Goal: Transaction & Acquisition: Purchase product/service

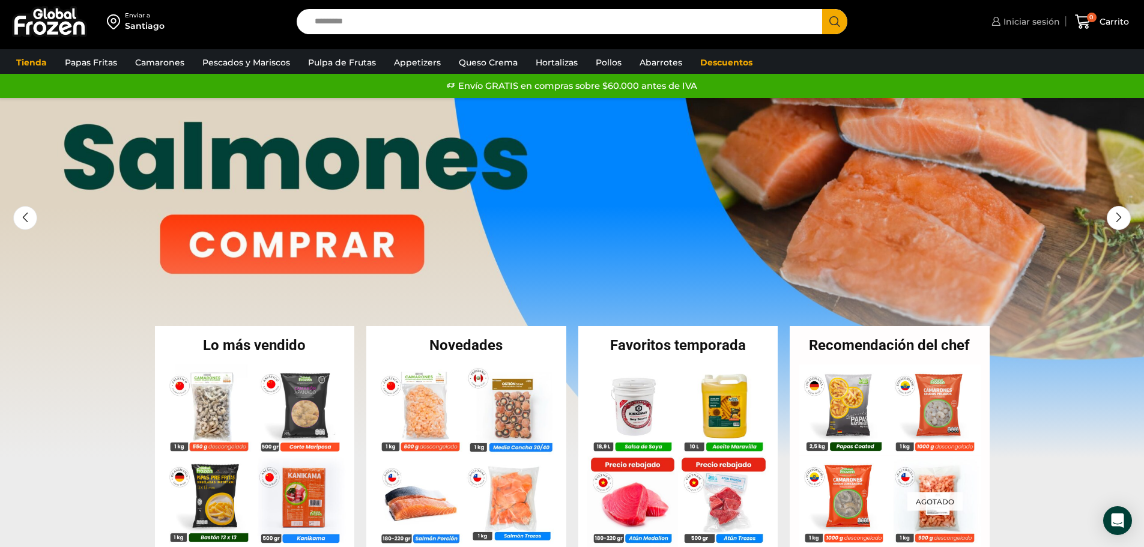
click at [1025, 22] on span "Iniciar sesión" at bounding box center [1029, 22] width 59 height 12
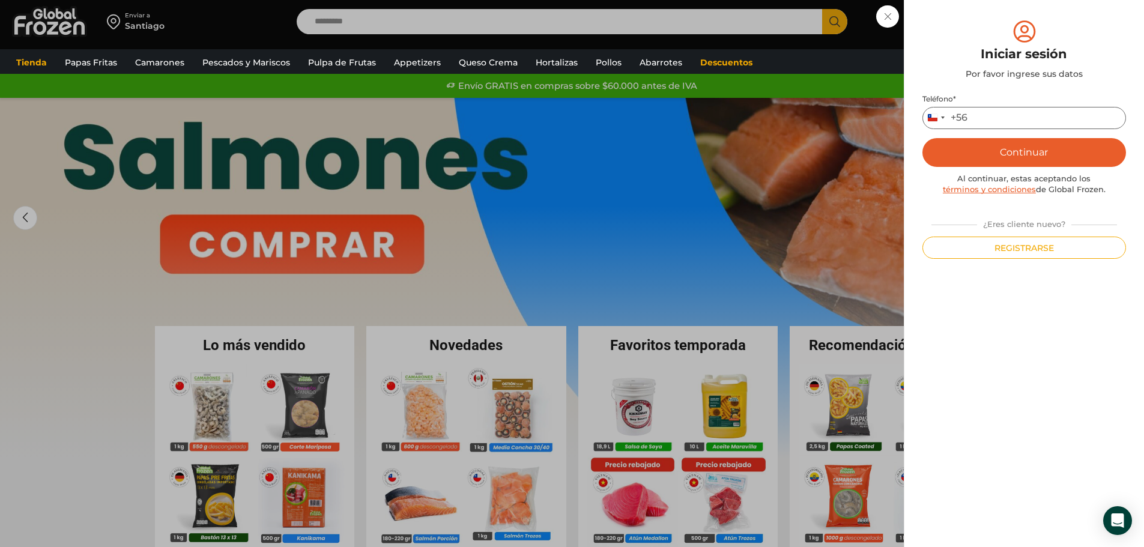
click at [989, 112] on input "Teléfono *" at bounding box center [1023, 118] width 203 height 22
type input "*********"
click at [1017, 157] on button "Continuar" at bounding box center [1023, 152] width 203 height 29
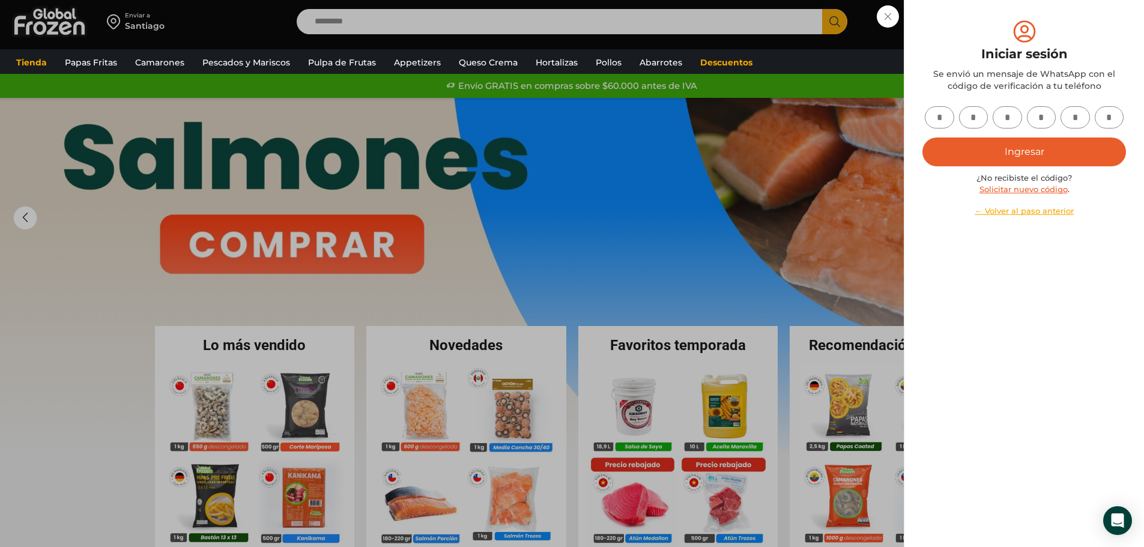
click at [947, 111] on input "text" at bounding box center [938, 117] width 29 height 22
type input "*"
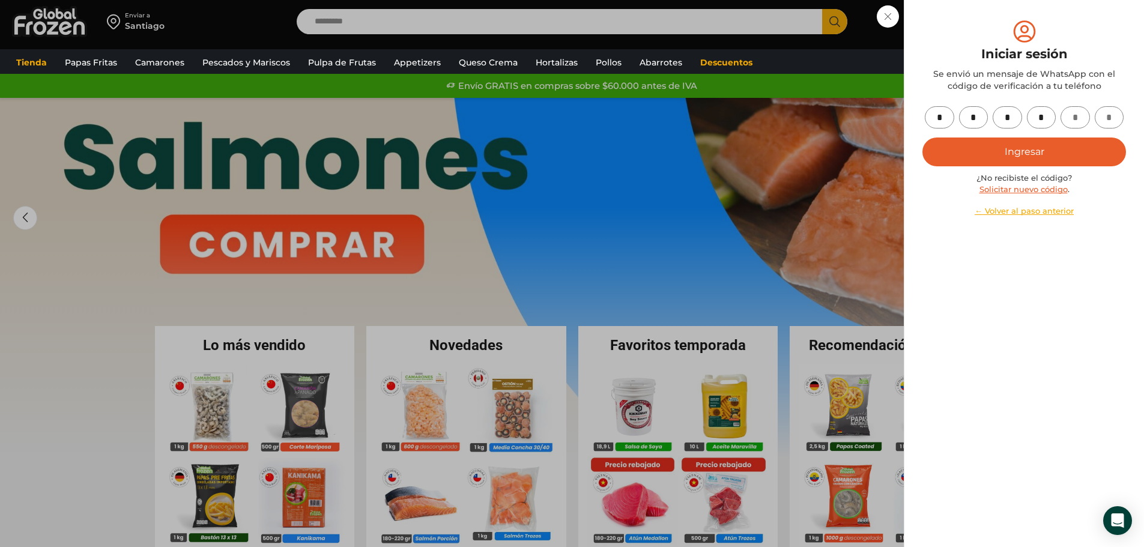
type input "*"
click at [1036, 148] on button "Ingresar" at bounding box center [1023, 151] width 203 height 29
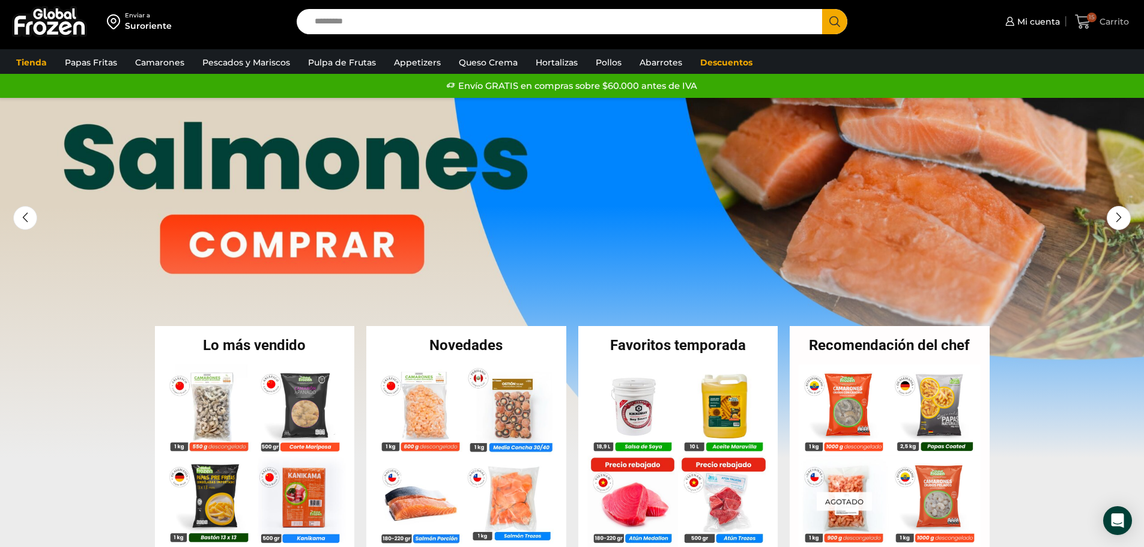
click at [1109, 20] on span "Carrito" at bounding box center [1112, 22] width 32 height 12
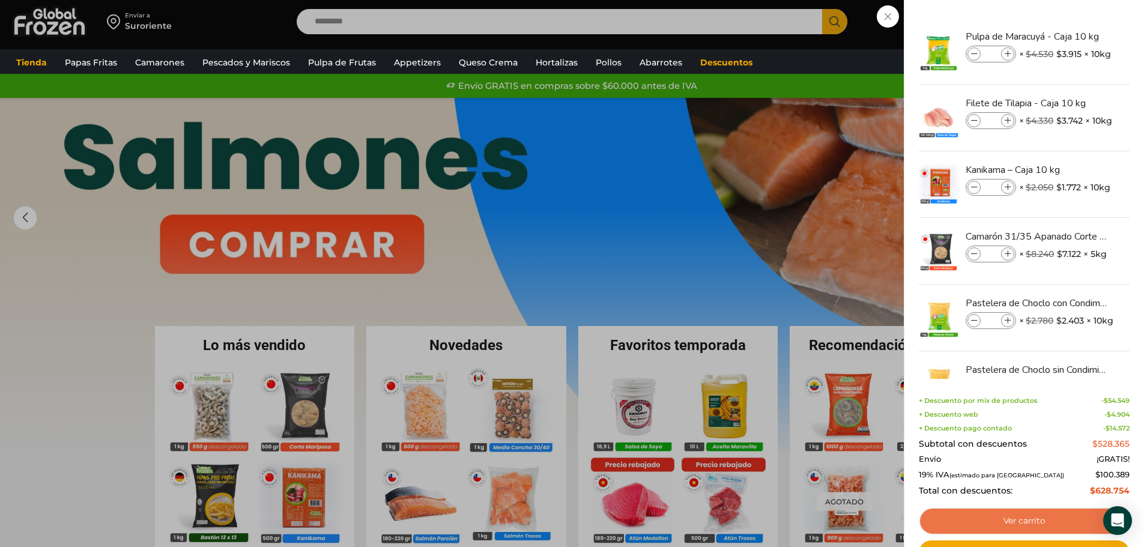
click at [1026, 523] on link "Ver carrito" at bounding box center [1023, 521] width 211 height 28
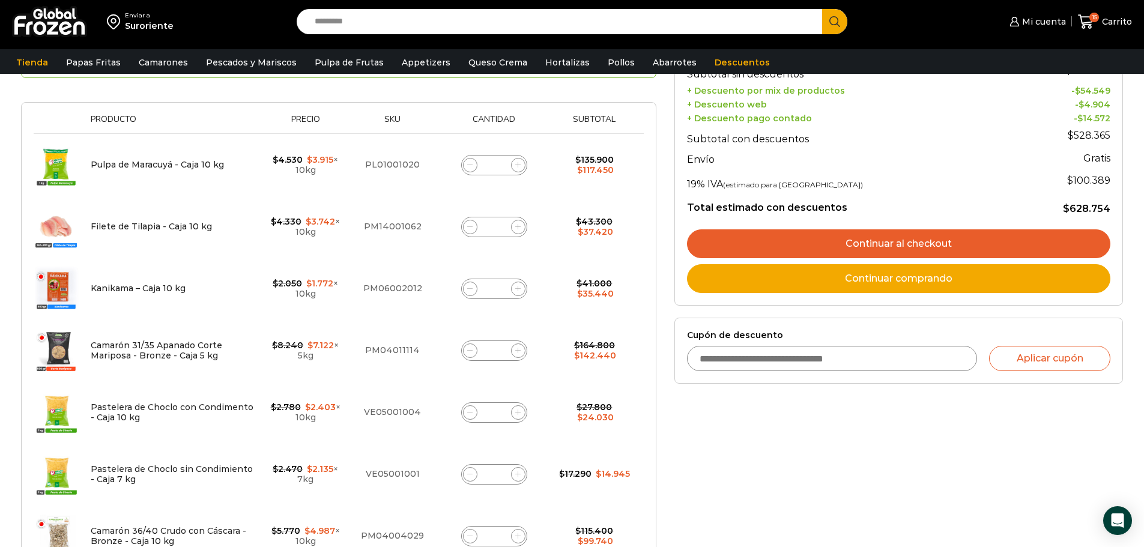
scroll to position [180, 0]
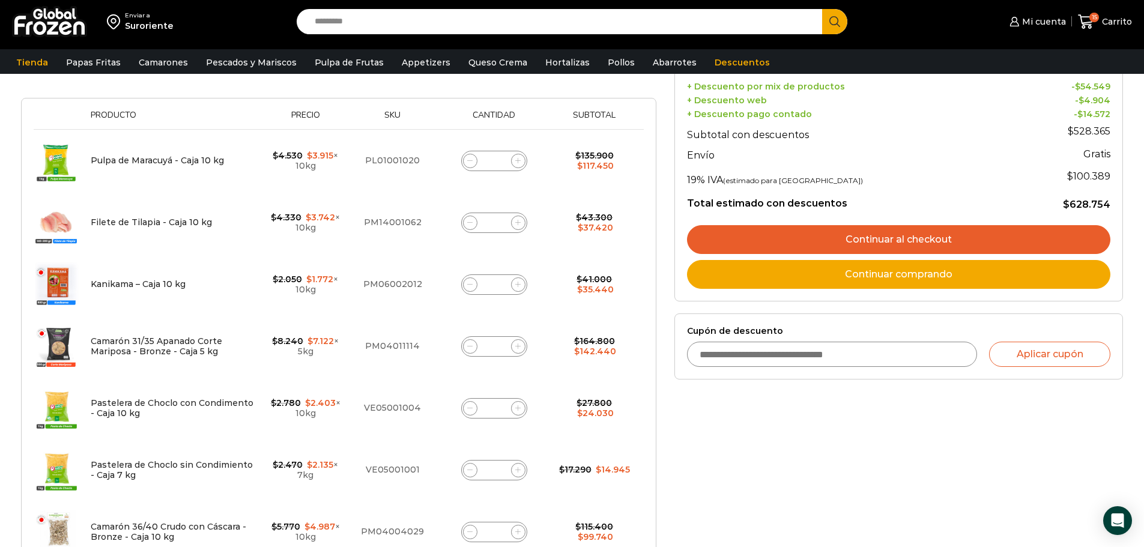
click at [501, 228] on input "*" at bounding box center [494, 222] width 17 height 17
type input "*"
click at [526, 250] on form "¡Mientras más compras, más ahorras! A mayor volumen, mayor descuento ¡Descuento…" at bounding box center [338, 292] width 635 height 689
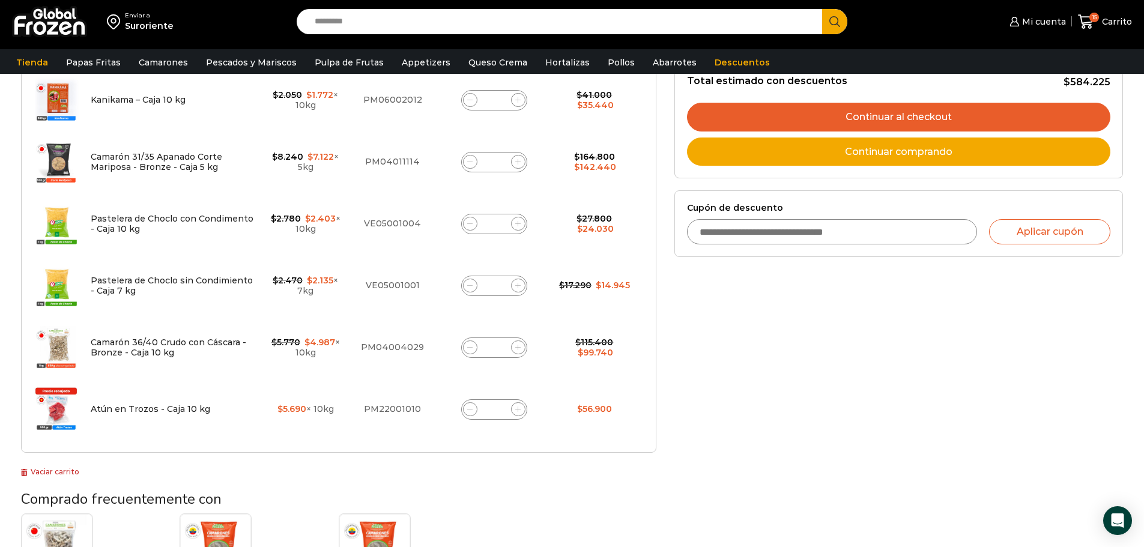
scroll to position [368, 0]
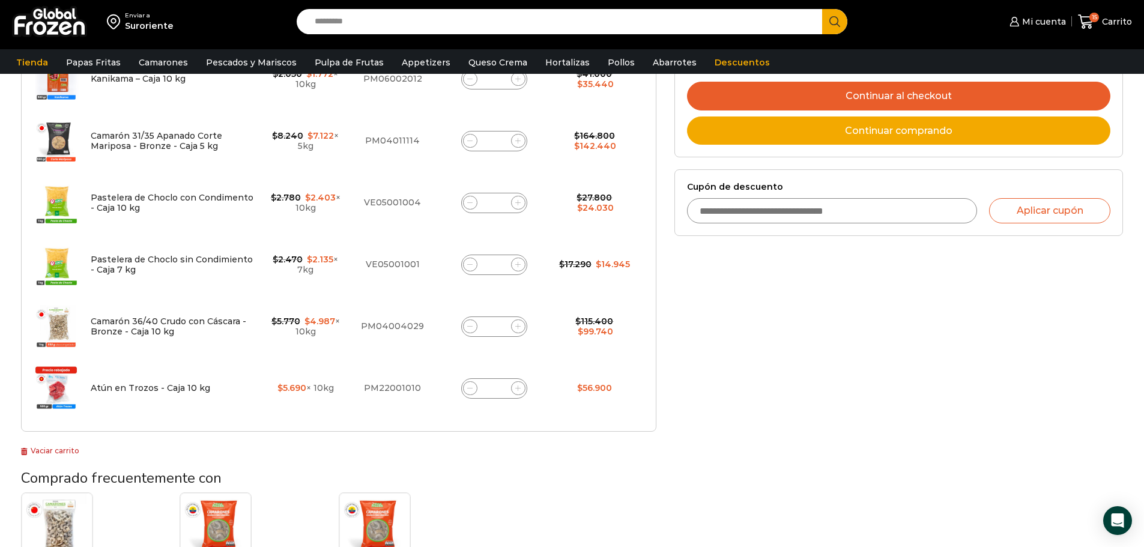
click at [499, 393] on input "*" at bounding box center [494, 388] width 17 height 17
type input "*"
click at [517, 411] on td "Atún en Trozos - Caja 10 kg cantidad *" at bounding box center [493, 388] width 113 height 62
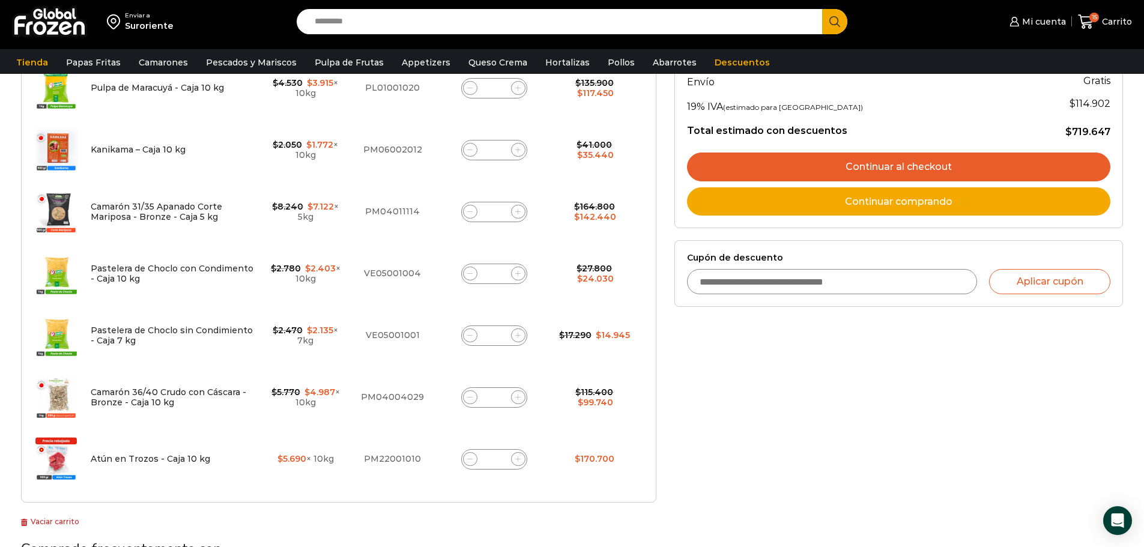
scroll to position [298, 0]
click at [497, 397] on input "*" at bounding box center [494, 396] width 17 height 17
type input "*"
click at [530, 425] on td "Camarón 36/40 Crudo con Cáscara - Bronze - Caja 10 kg cantidad *" at bounding box center [493, 397] width 113 height 62
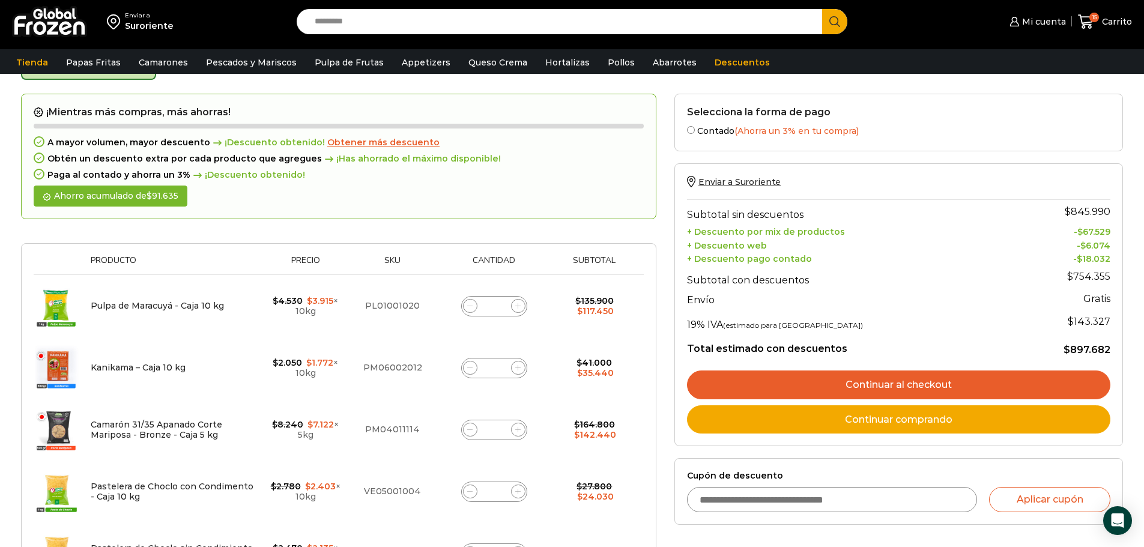
scroll to position [68, 0]
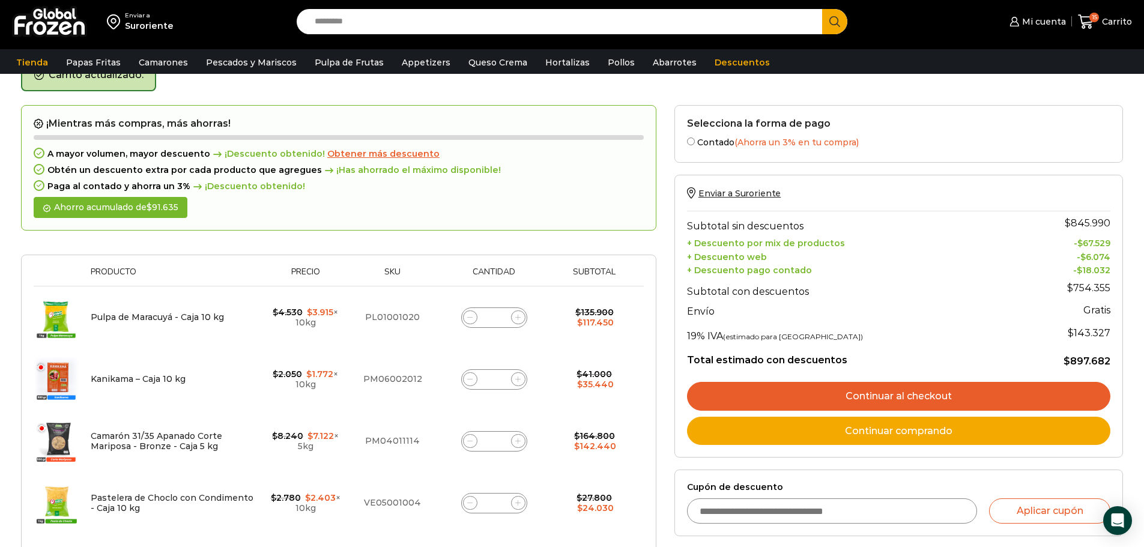
click at [498, 378] on input "*" at bounding box center [494, 379] width 17 height 17
type input "*"
click at [517, 418] on td "Camarón 31/35 Apanado Corte Mariposa - Bronze - Caja 5 kg cantidad *" at bounding box center [493, 441] width 113 height 62
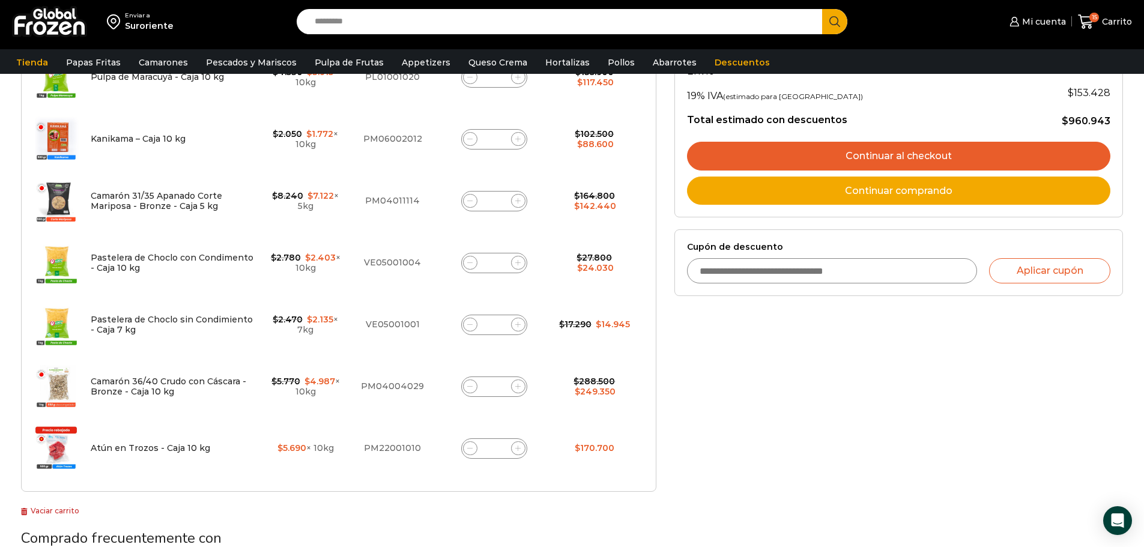
scroll to position [0, 0]
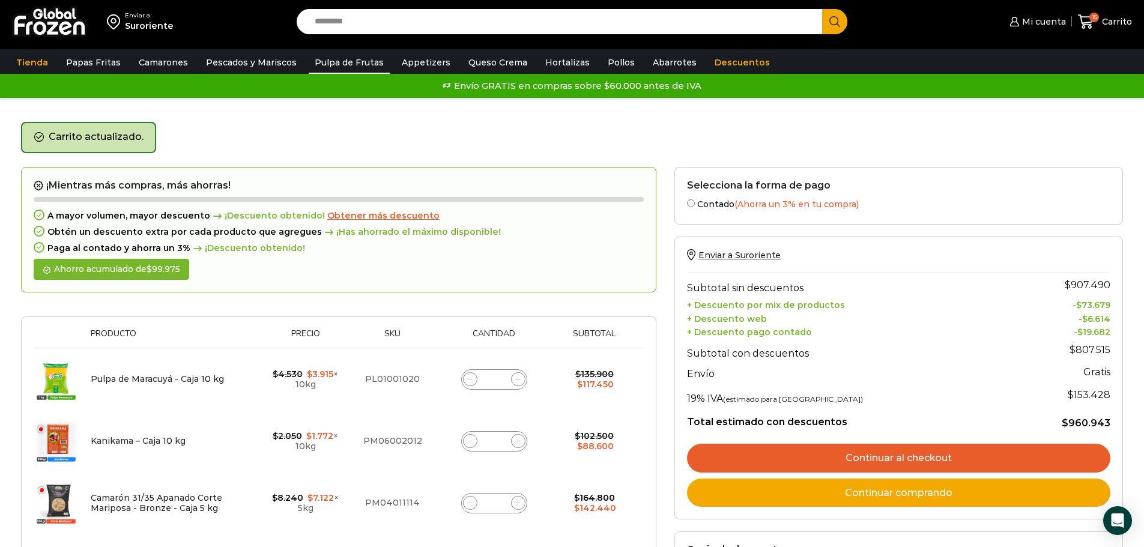
click at [341, 62] on link "Pulpa de Frutas" at bounding box center [349, 62] width 81 height 23
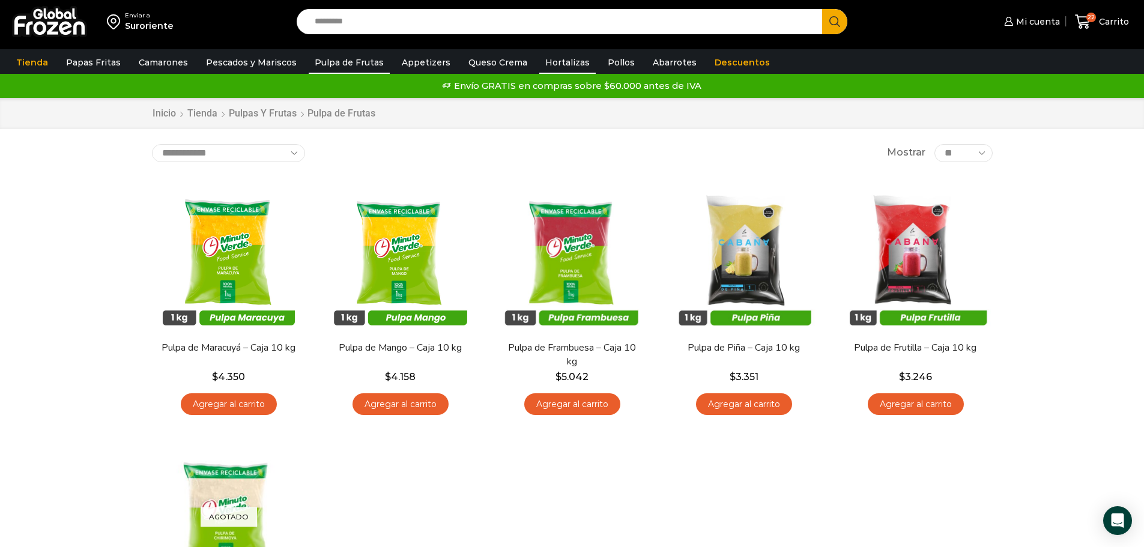
click at [545, 62] on link "Hortalizas" at bounding box center [567, 62] width 56 height 23
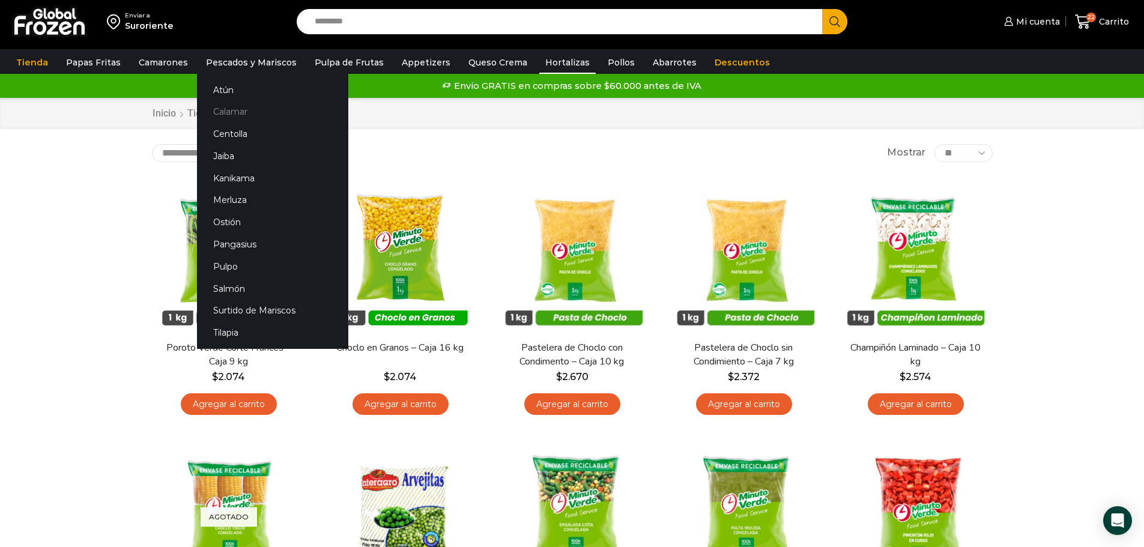
click at [237, 108] on link "Calamar" at bounding box center [272, 112] width 151 height 22
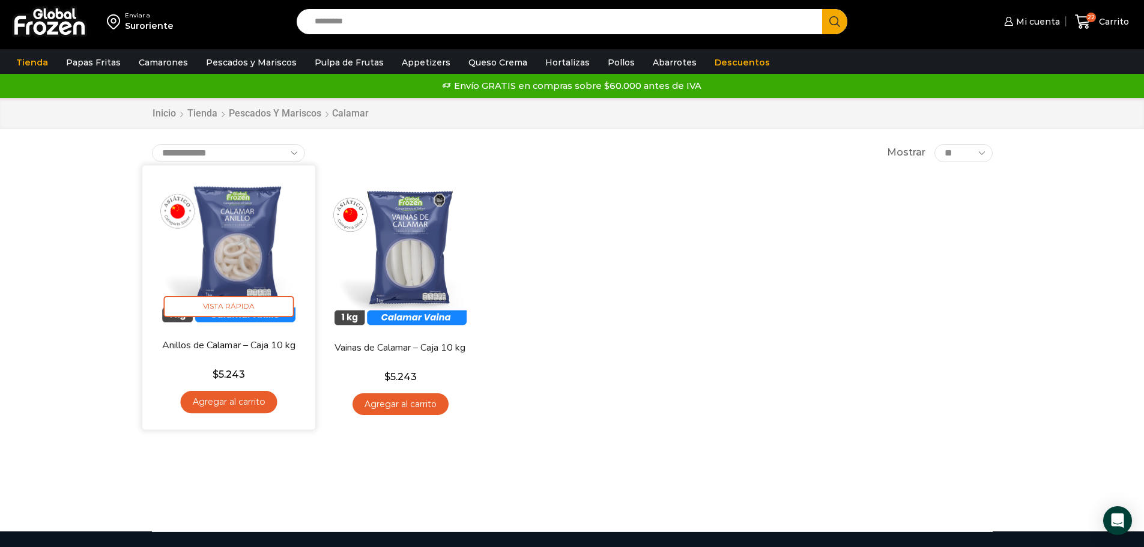
click at [238, 400] on link "Agregar al carrito" at bounding box center [228, 402] width 97 height 22
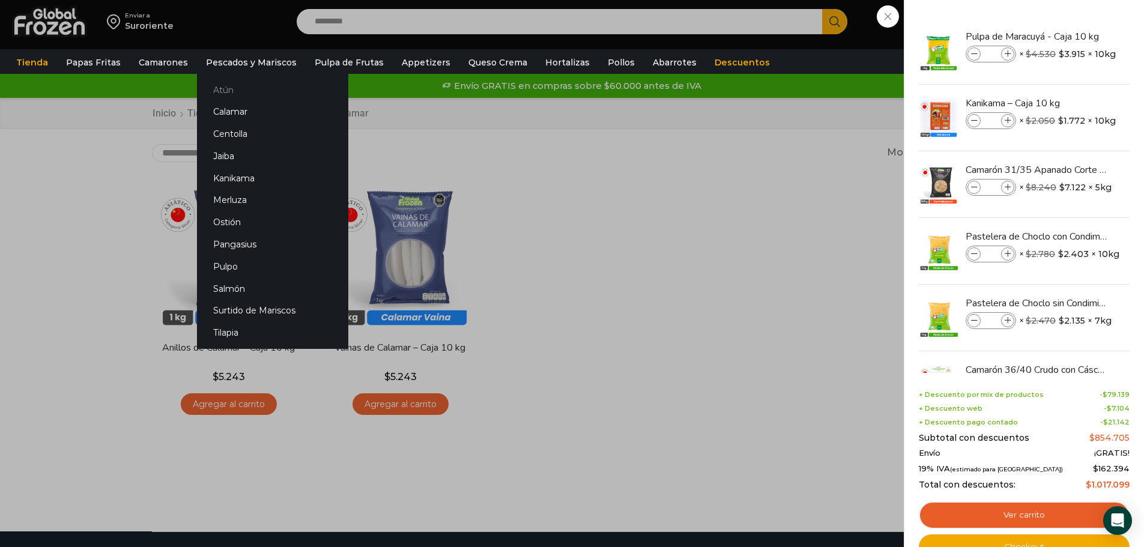
click at [228, 90] on link "Atún" at bounding box center [272, 90] width 151 height 22
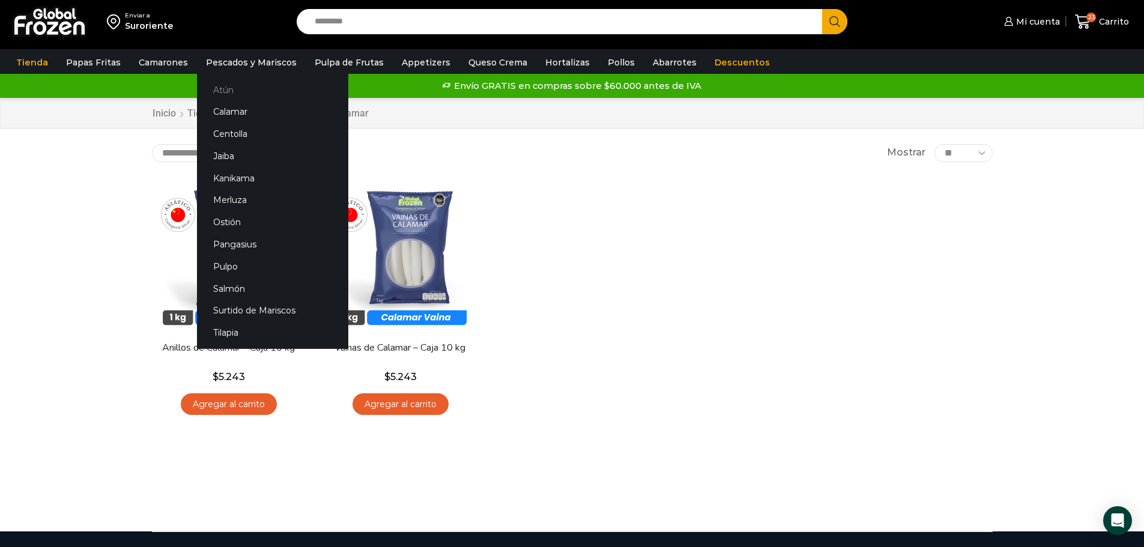
click at [228, 94] on link "Atún" at bounding box center [272, 90] width 151 height 22
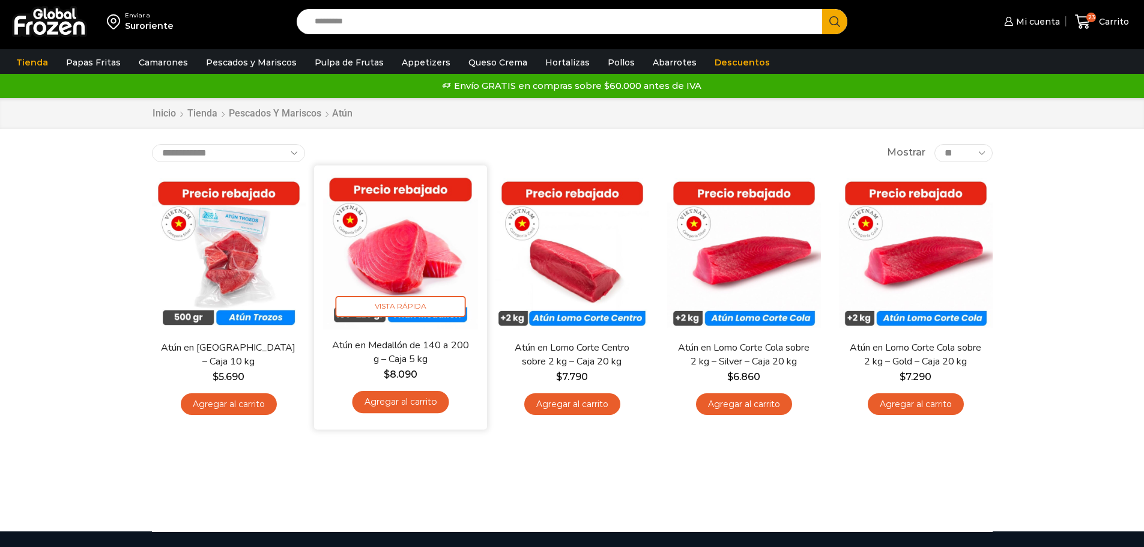
click at [387, 403] on link "Agregar al carrito" at bounding box center [400, 402] width 97 height 22
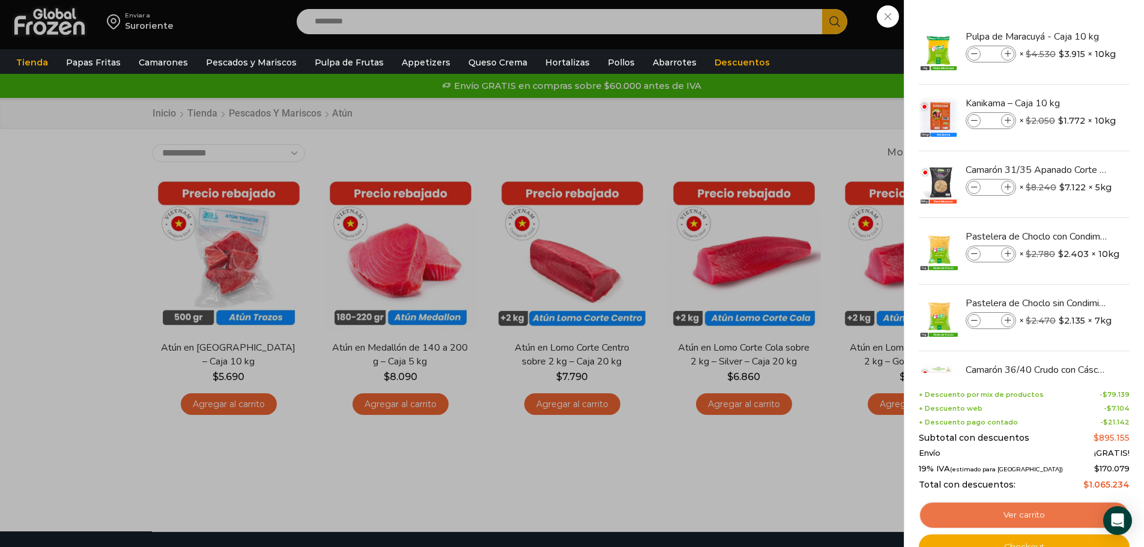
click at [1020, 517] on link "Ver carrito" at bounding box center [1023, 515] width 211 height 28
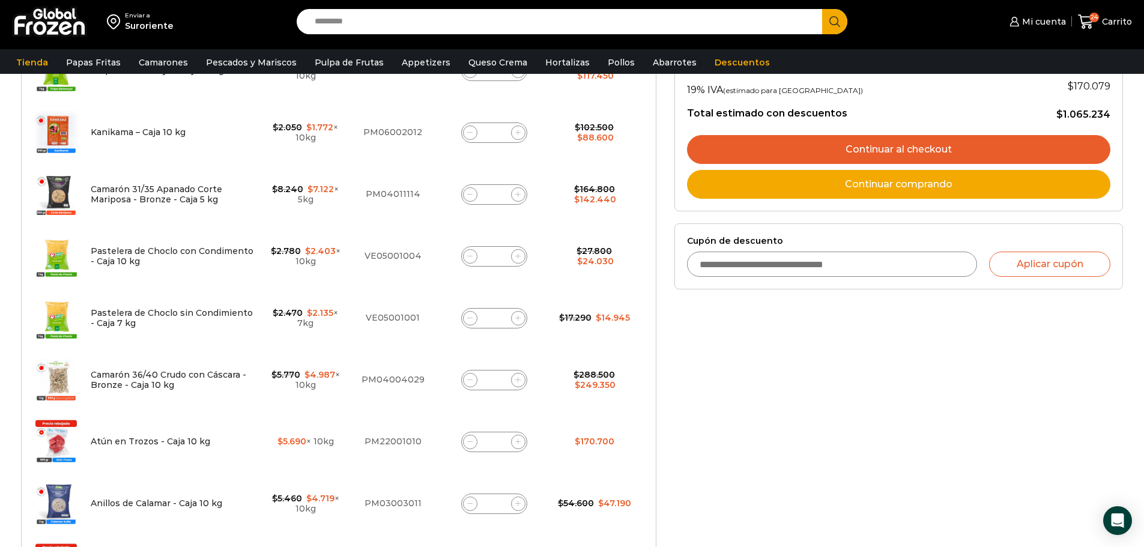
scroll to position [240, 0]
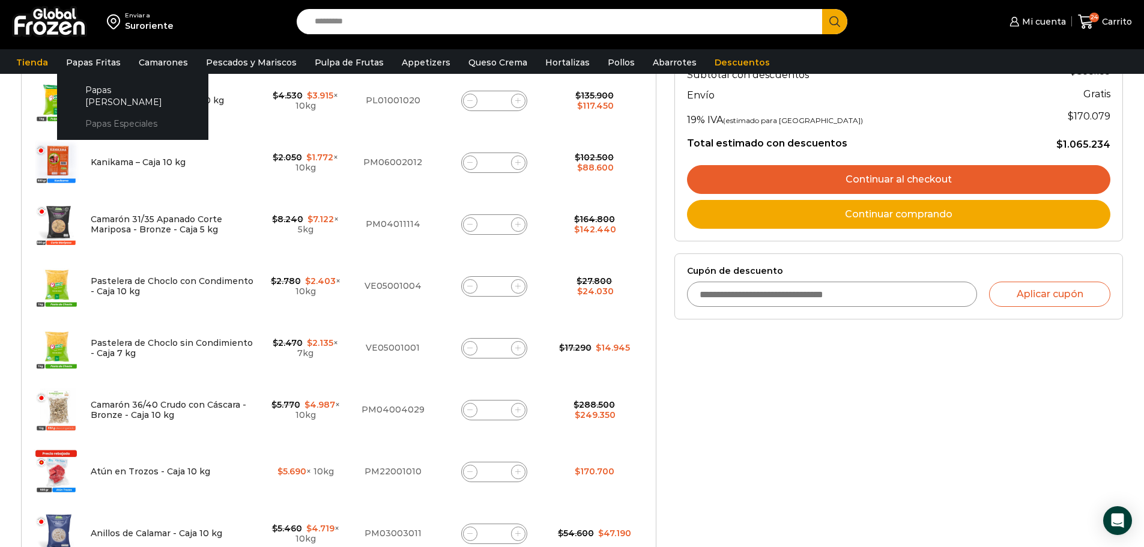
click at [108, 114] on link "Papas Especiales" at bounding box center [132, 124] width 127 height 22
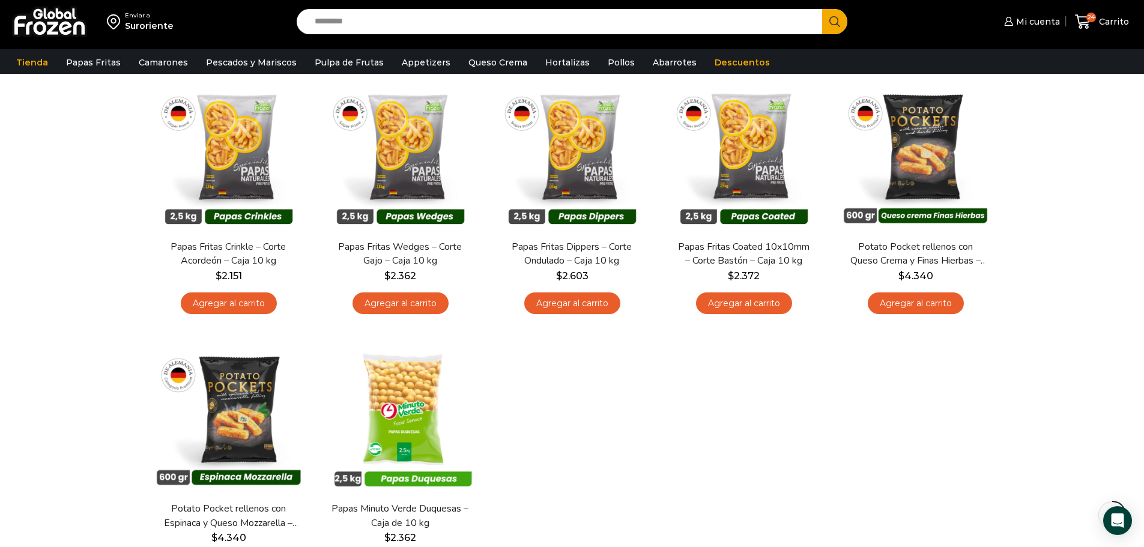
scroll to position [240, 0]
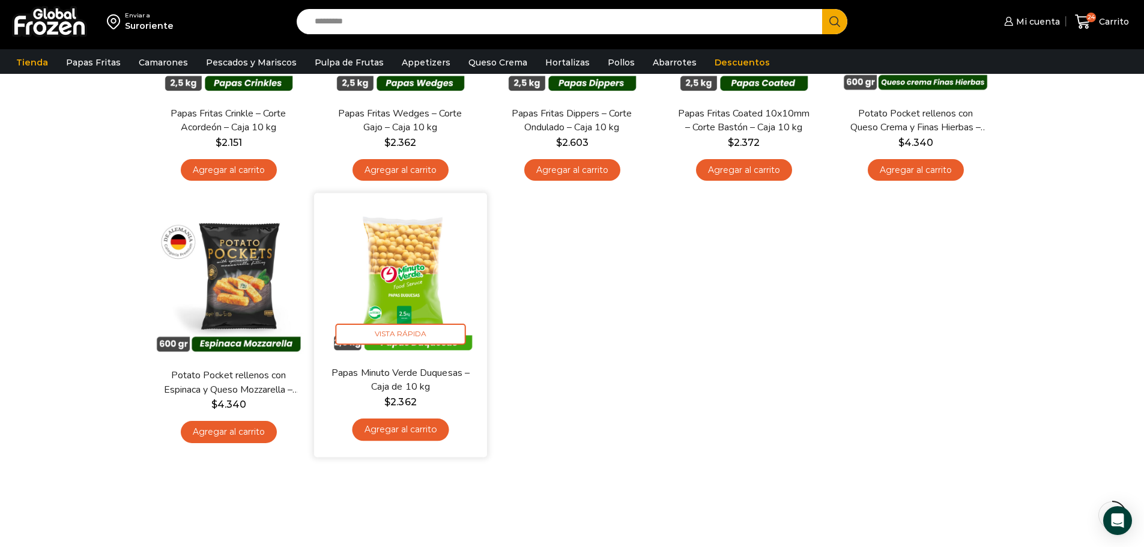
click at [396, 427] on link "Agregar al carrito" at bounding box center [400, 429] width 97 height 22
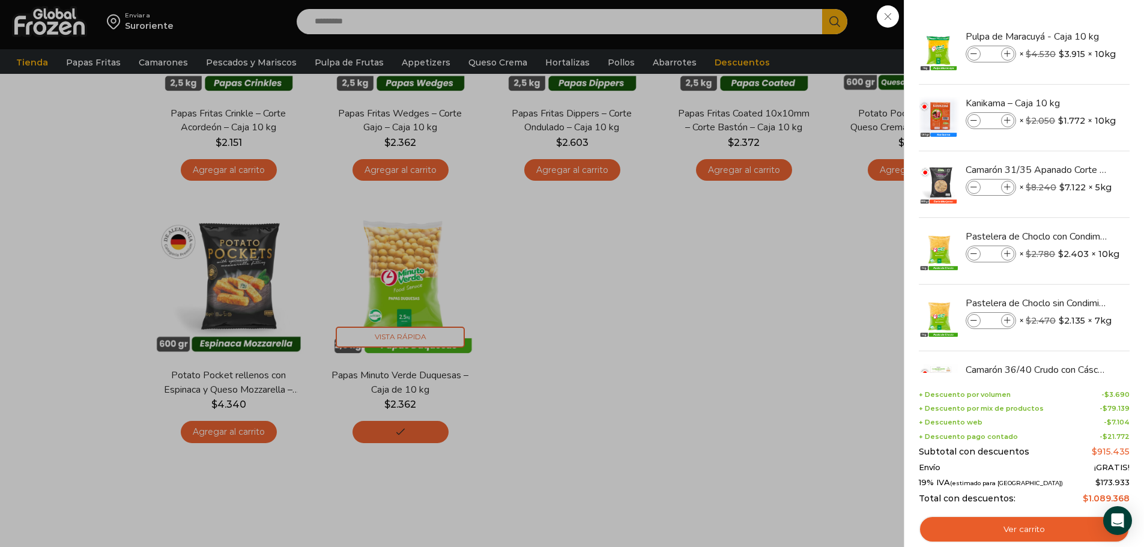
click at [1106, 17] on div "25 Carrito 25 25 Shopping Cart *" at bounding box center [1102, 22] width 60 height 28
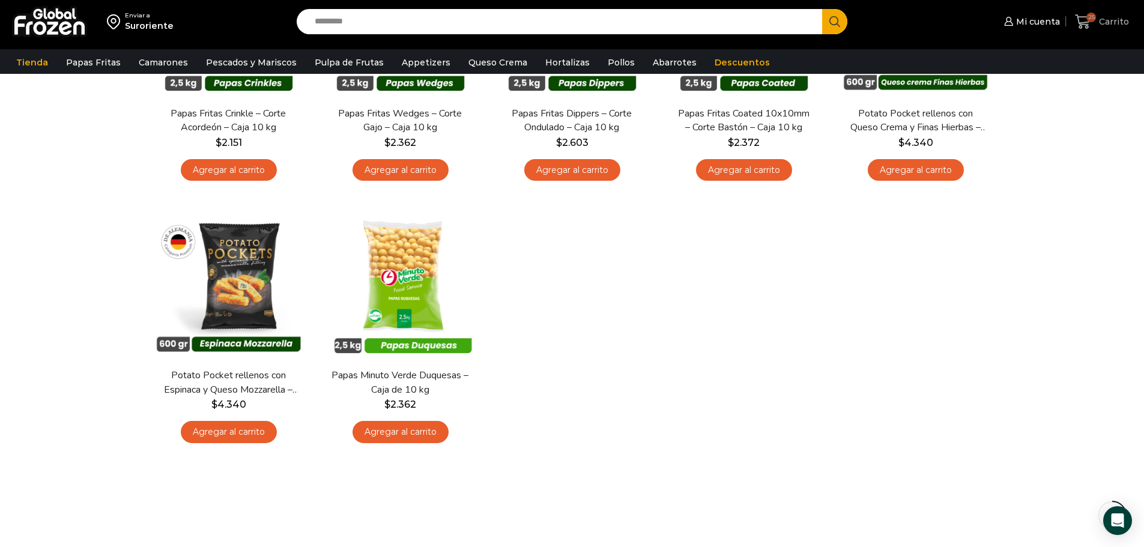
click at [1104, 19] on span "Carrito" at bounding box center [1112, 22] width 33 height 12
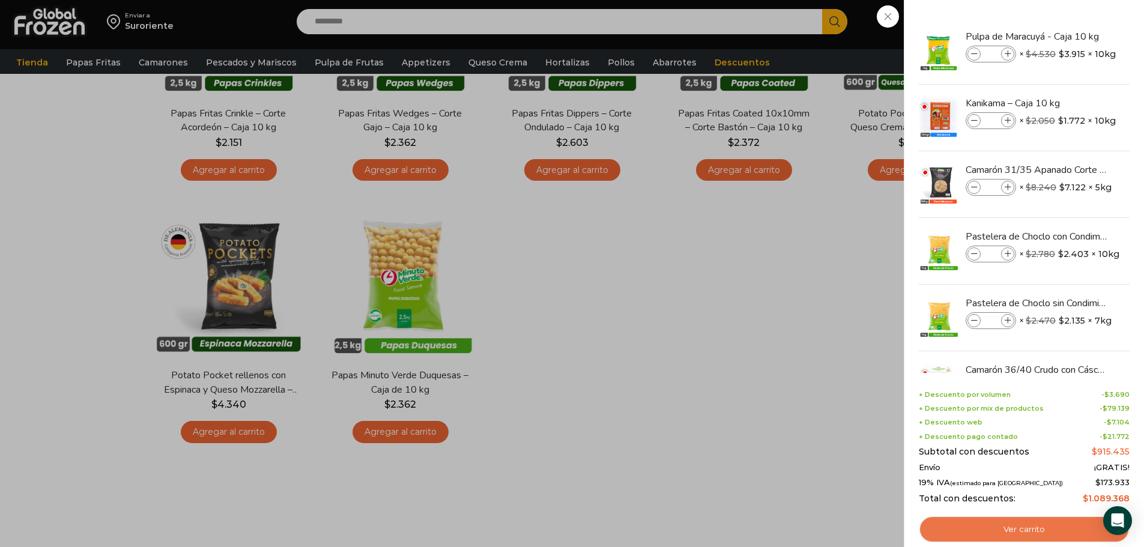
click at [1006, 531] on link "Ver carrito" at bounding box center [1023, 530] width 211 height 28
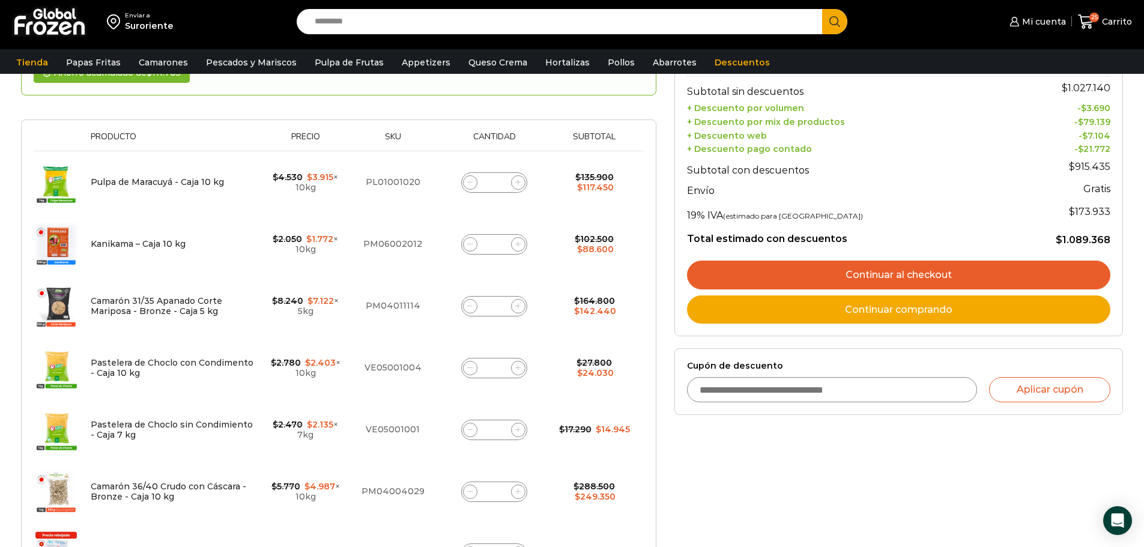
scroll to position [180, 0]
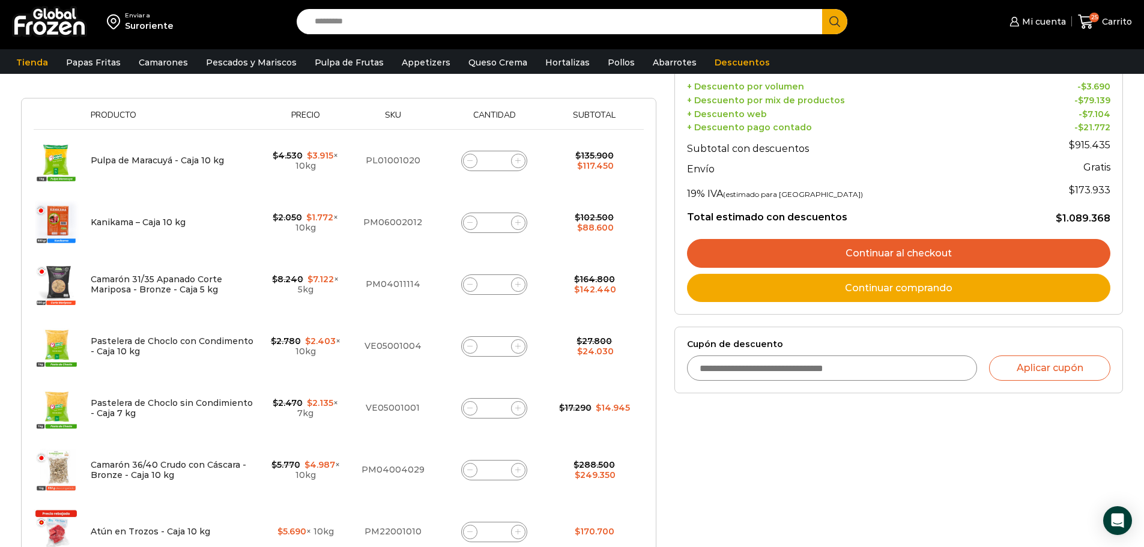
click at [498, 283] on input "*" at bounding box center [494, 284] width 17 height 17
type input "*"
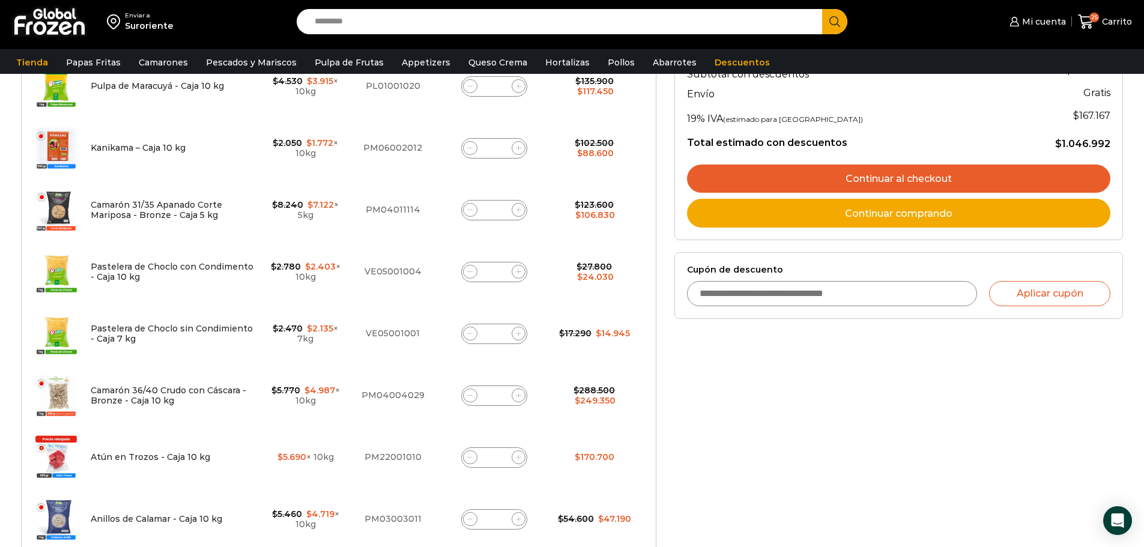
scroll to position [308, 0]
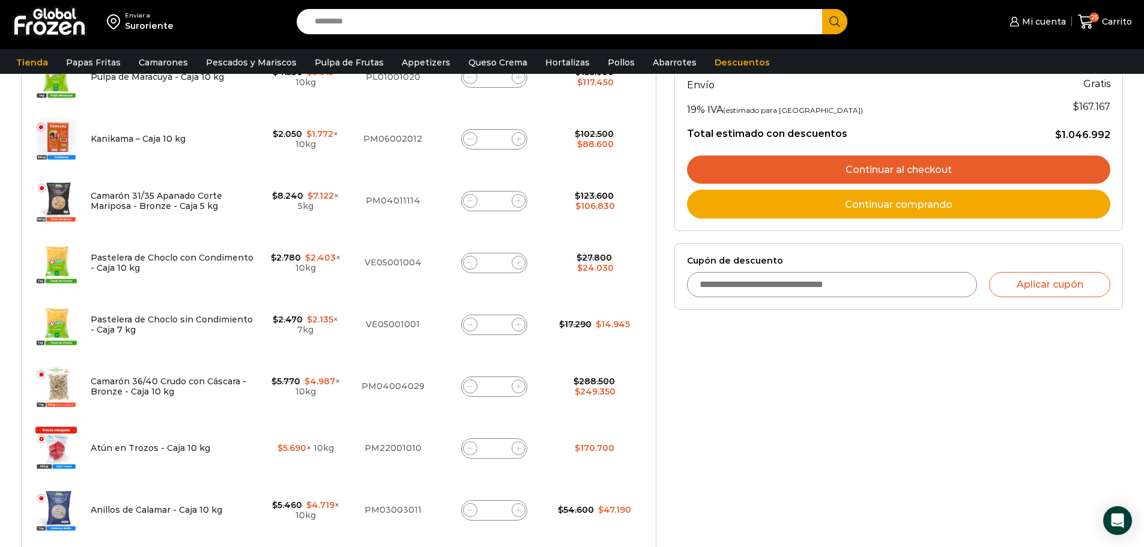
click at [501, 267] on input "*" at bounding box center [494, 263] width 17 height 17
type input "*"
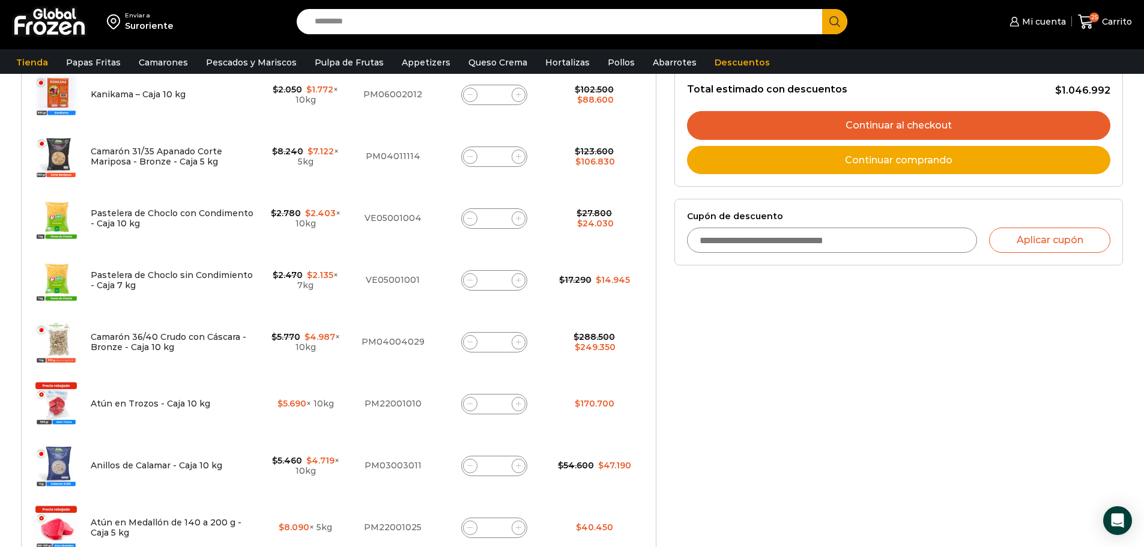
scroll to position [264, 0]
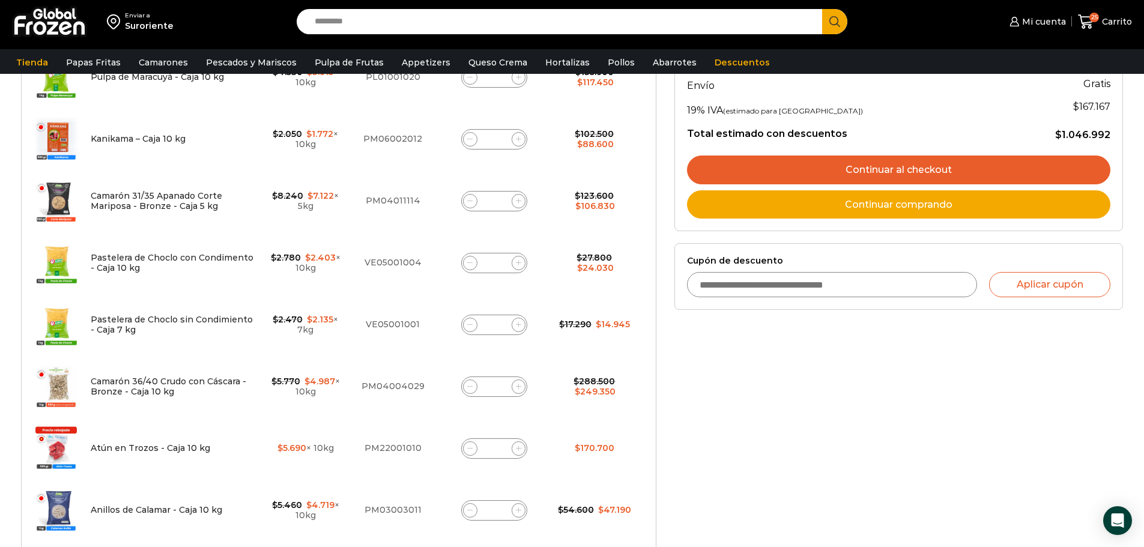
click at [495, 259] on input "*" at bounding box center [494, 263] width 17 height 17
type input "*"
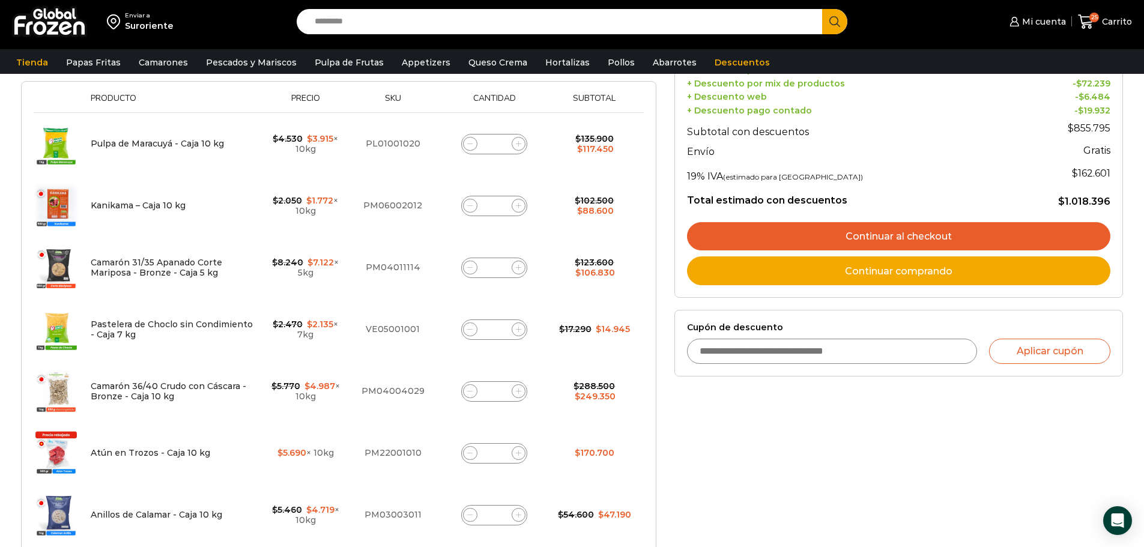
scroll to position [307, 0]
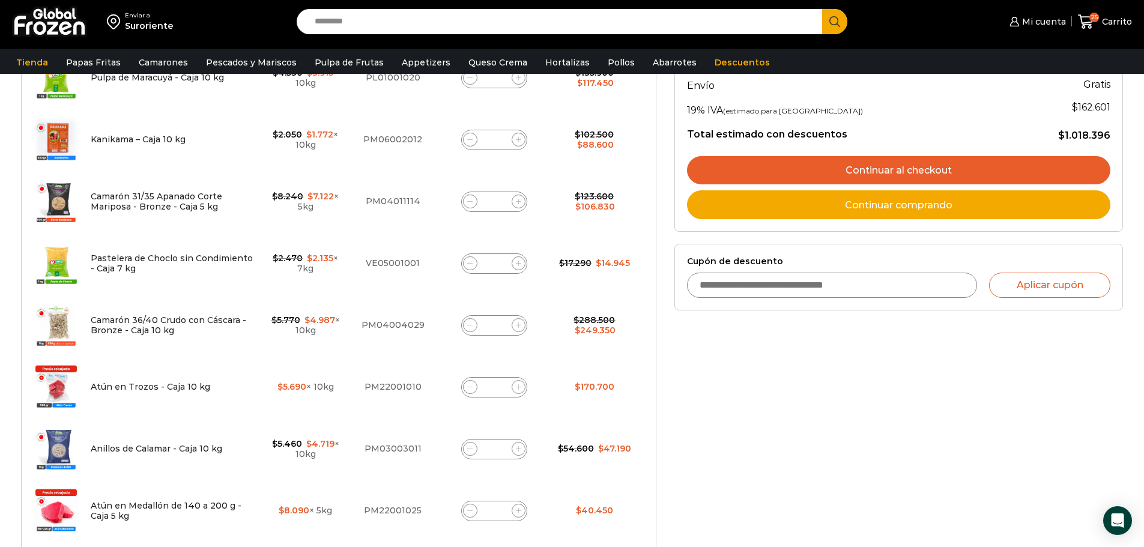
click at [501, 261] on input "*" at bounding box center [494, 263] width 17 height 17
type input "*"
click at [522, 279] on td "Pastelera de Choclo sin Condimiento - Caja 7 kg cantidad *" at bounding box center [494, 263] width 113 height 62
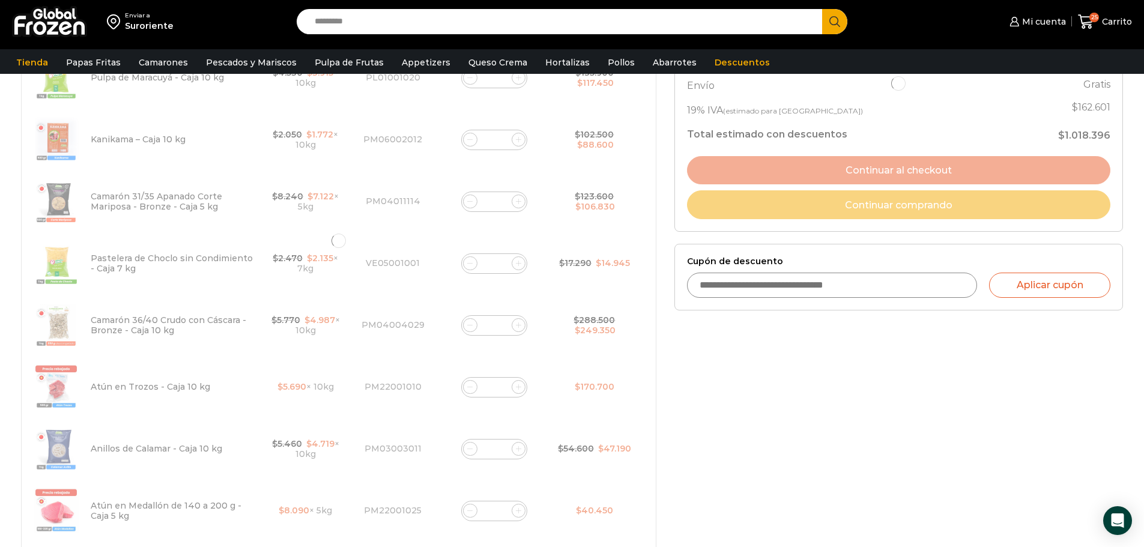
click at [531, 290] on div at bounding box center [338, 241] width 635 height 751
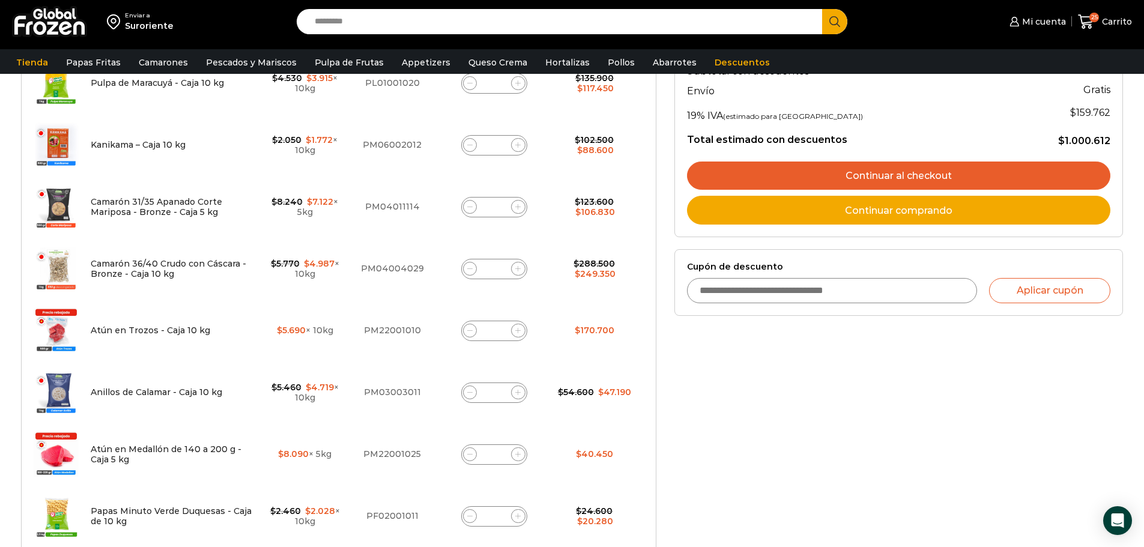
scroll to position [308, 0]
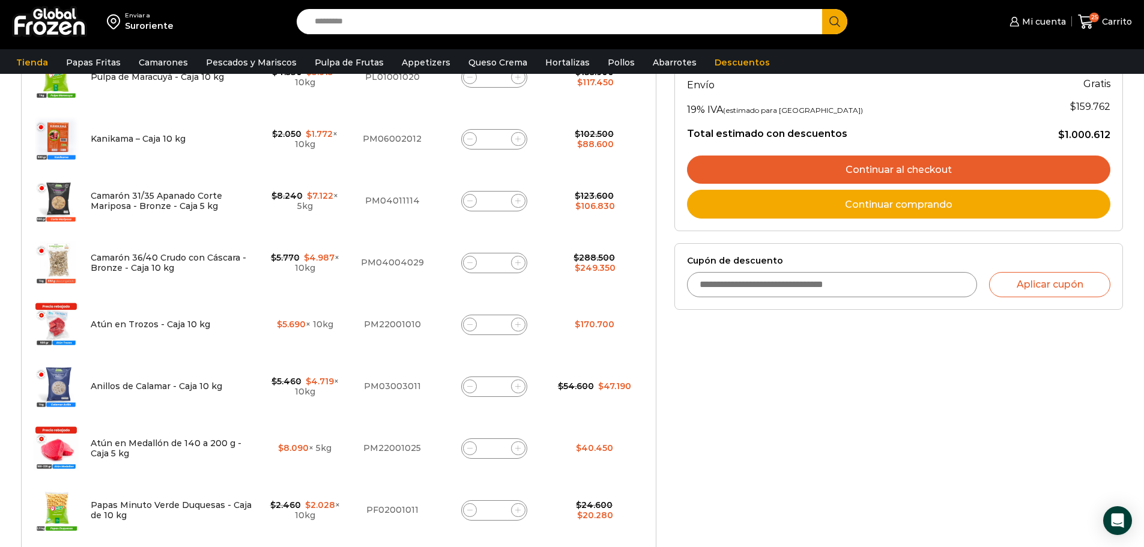
click at [501, 322] on input "*" at bounding box center [494, 324] width 17 height 17
type input "*"
click at [500, 354] on td "Atún en Trozos - Caja 10 kg cantidad *" at bounding box center [494, 325] width 114 height 62
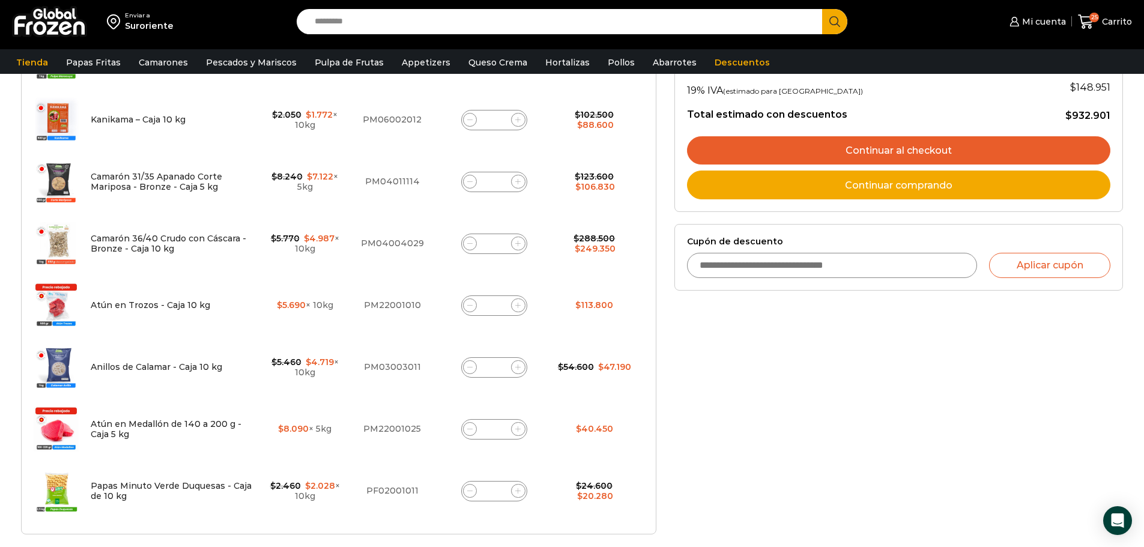
scroll to position [450, 0]
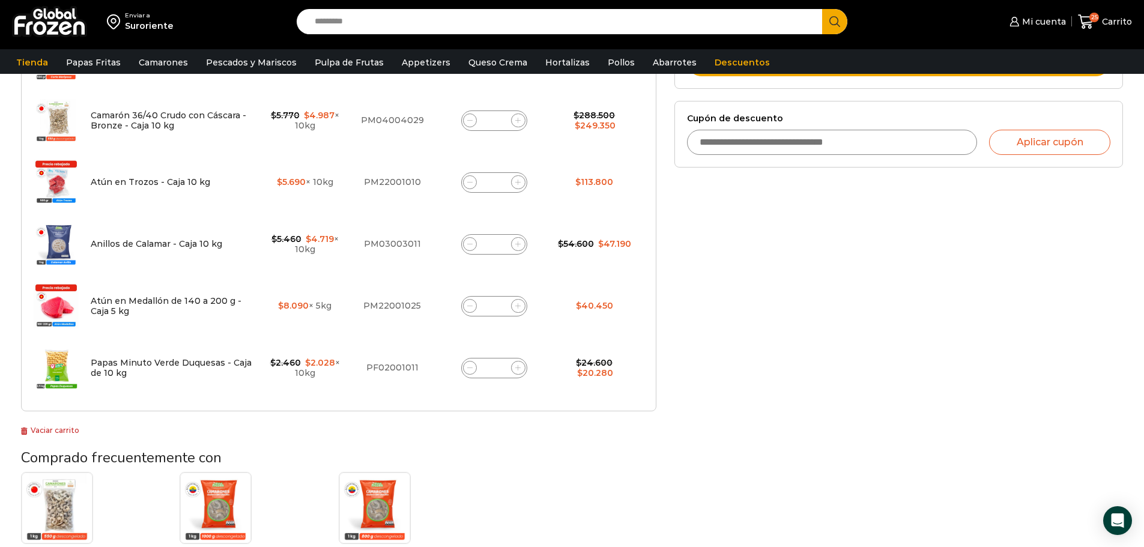
click at [499, 301] on input "*" at bounding box center [494, 306] width 17 height 17
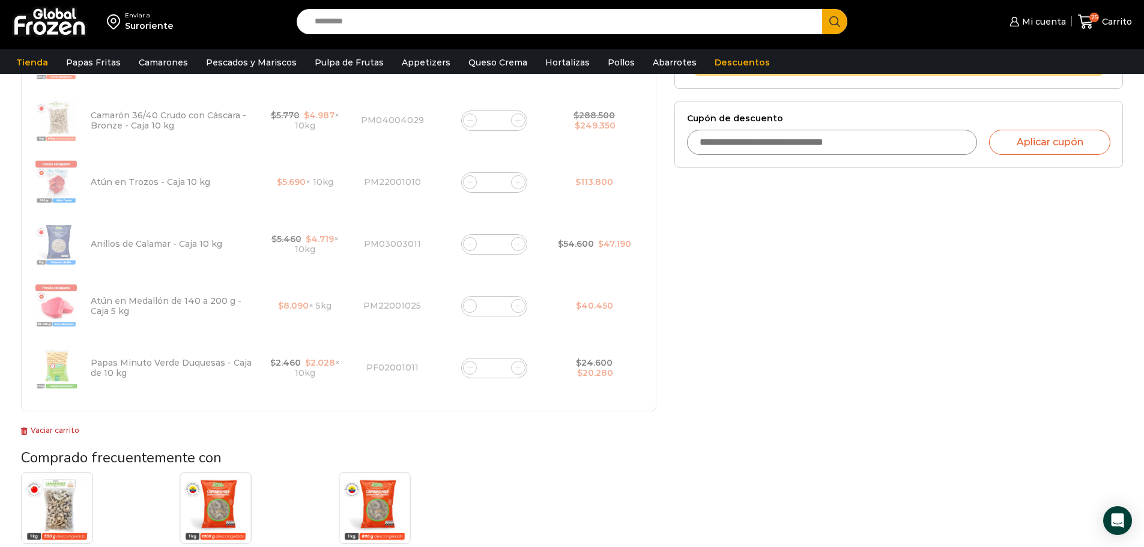
type input "*"
click at [741, 328] on div "Selecciona la forma de pago Contado (Ahorra un 3% en tu compra) Seleccionar Env…" at bounding box center [898, 174] width 466 height 902
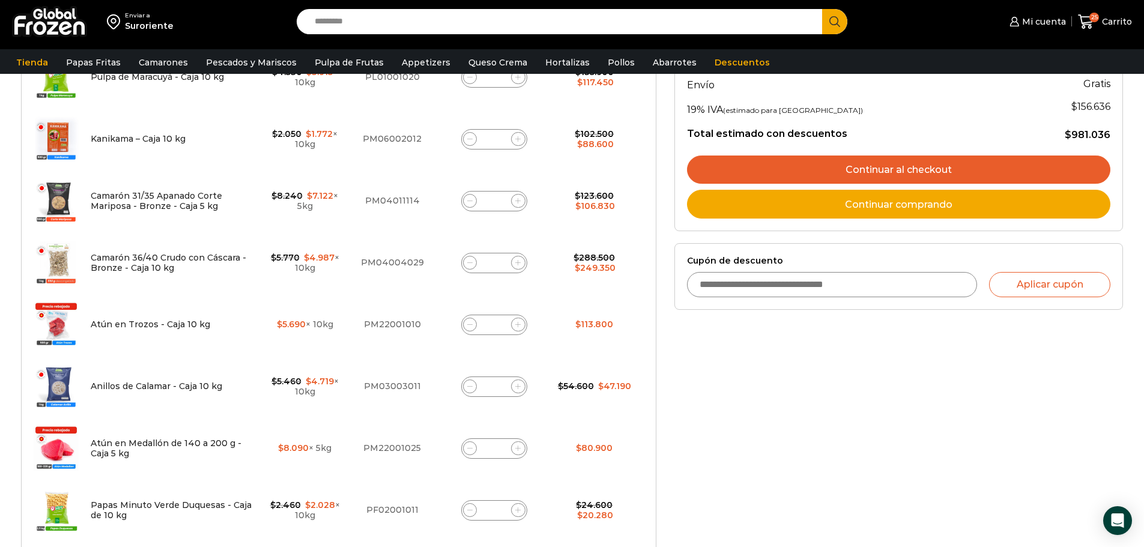
scroll to position [248, 0]
